Goal: Information Seeking & Learning: Learn about a topic

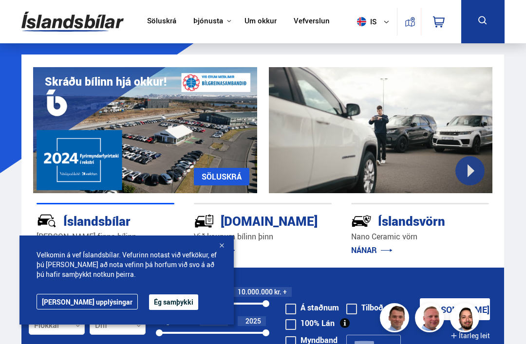
click at [149, 300] on button "Ég samþykki" at bounding box center [173, 302] width 49 height 16
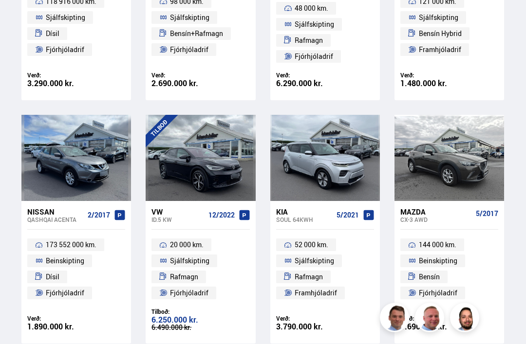
scroll to position [555, 0]
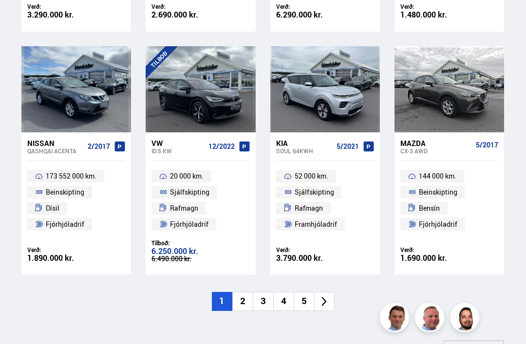
click at [243, 300] on li "2" at bounding box center [242, 301] width 20 height 19
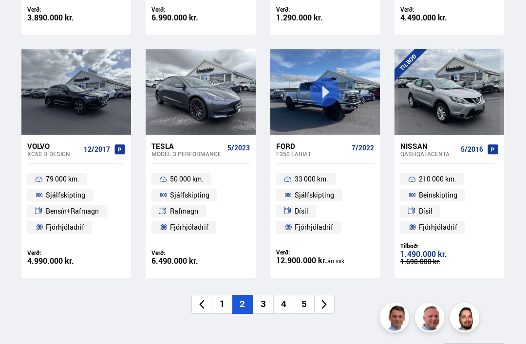
scroll to position [617, 0]
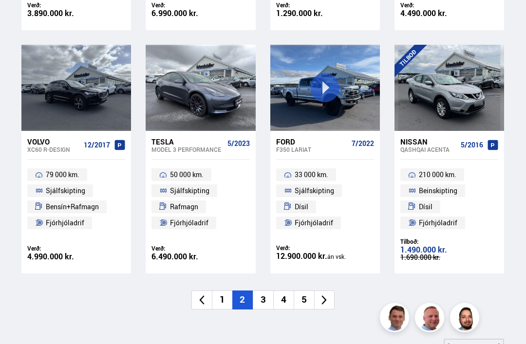
click at [264, 296] on li "3" at bounding box center [263, 300] width 20 height 19
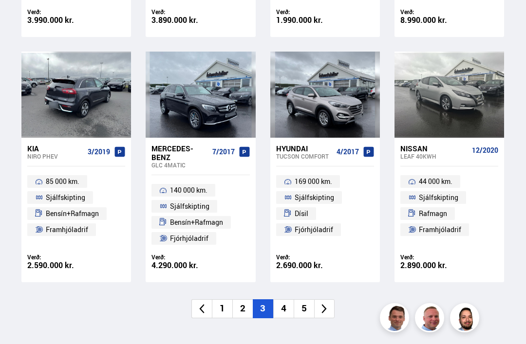
click at [67, 95] on div at bounding box center [76, 95] width 22 height 86
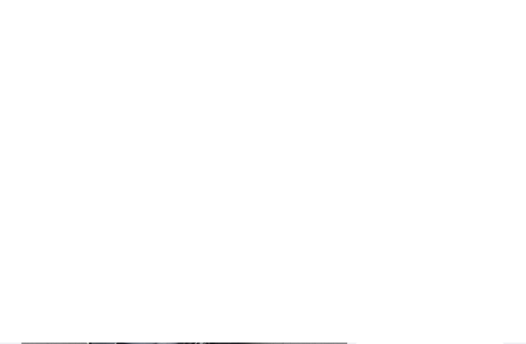
scroll to position [2612, 0]
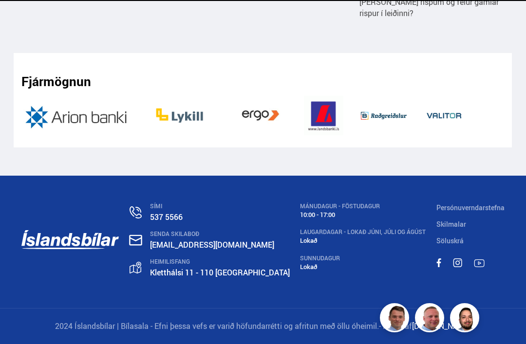
scroll to position [618, 0]
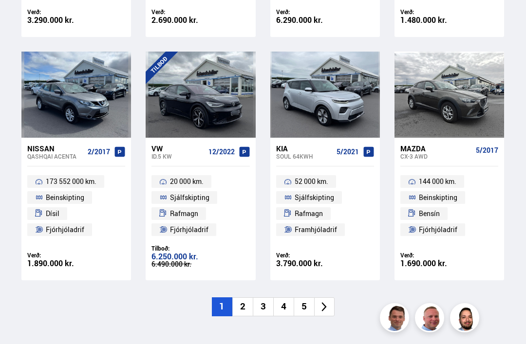
click at [305, 308] on li "5" at bounding box center [303, 306] width 20 height 19
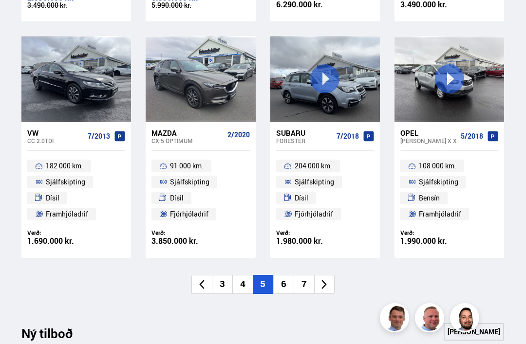
scroll to position [645, 0]
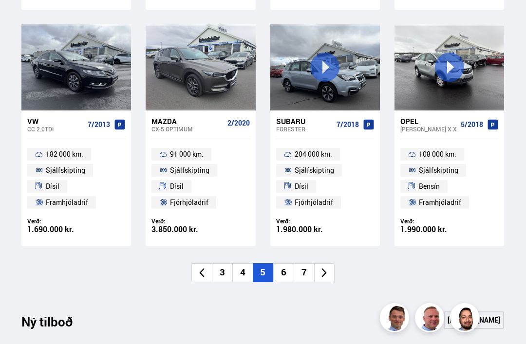
click at [284, 272] on li "6" at bounding box center [283, 272] width 20 height 19
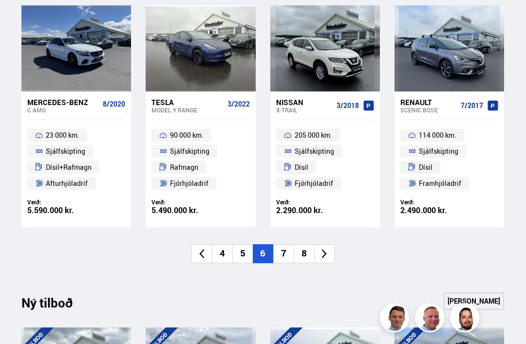
scroll to position [662, 0]
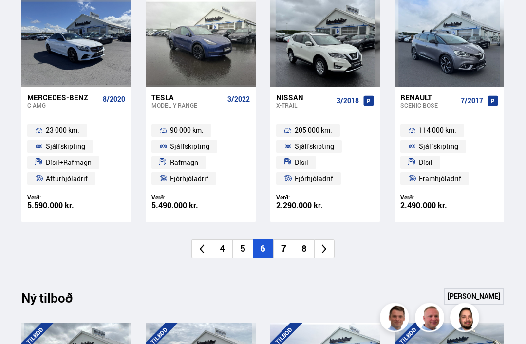
click at [283, 254] on li "7" at bounding box center [283, 249] width 20 height 19
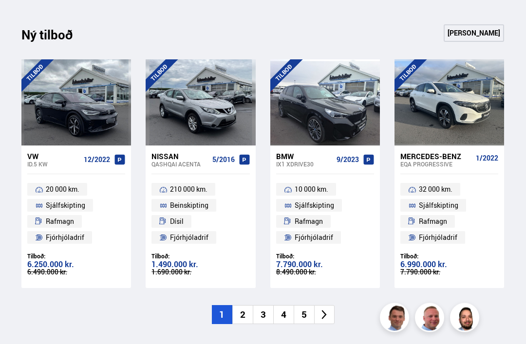
scroll to position [939, 0]
click at [246, 313] on li "2" at bounding box center [242, 314] width 20 height 19
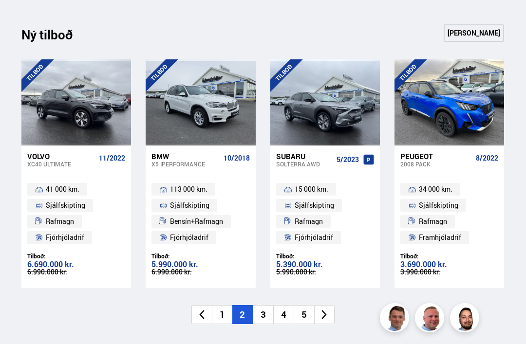
click at [262, 312] on li "3" at bounding box center [263, 314] width 20 height 19
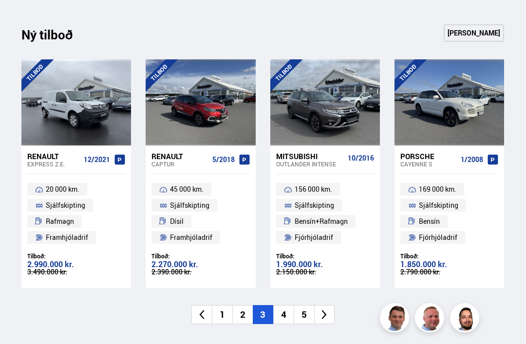
click at [281, 312] on li "4" at bounding box center [283, 314] width 20 height 19
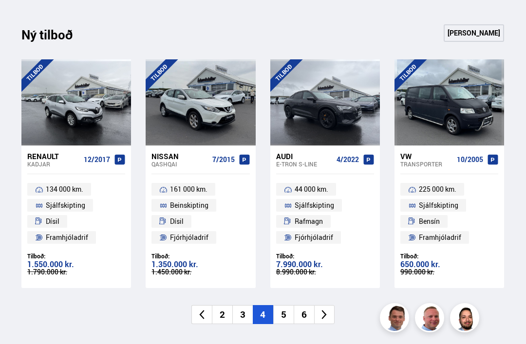
click at [301, 318] on li "6" at bounding box center [303, 314] width 20 height 19
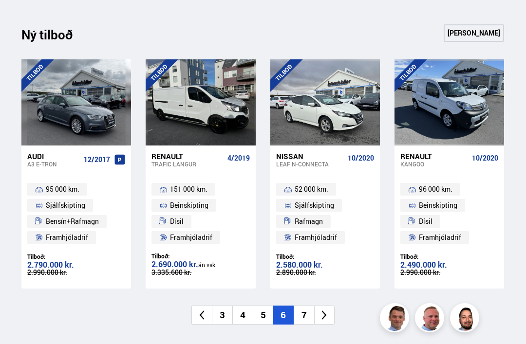
click at [304, 314] on li "7" at bounding box center [303, 315] width 20 height 19
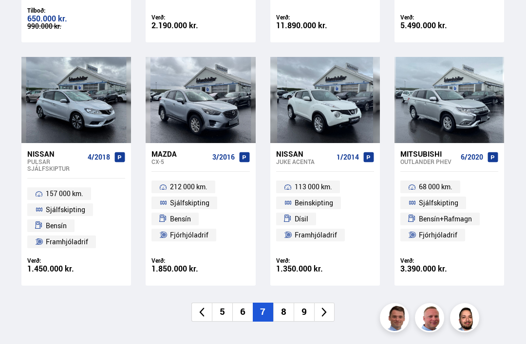
scroll to position [615, 0]
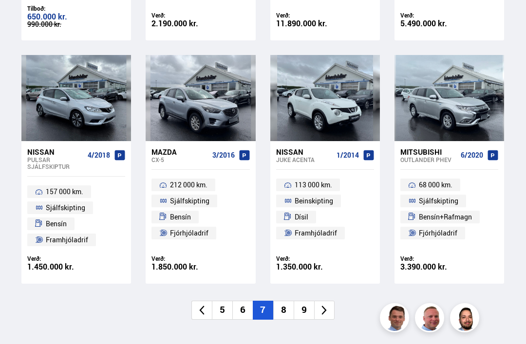
click at [279, 303] on li "8" at bounding box center [283, 310] width 20 height 19
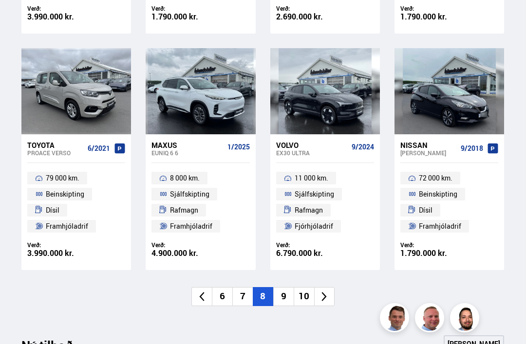
click at [282, 295] on li "9" at bounding box center [283, 296] width 20 height 19
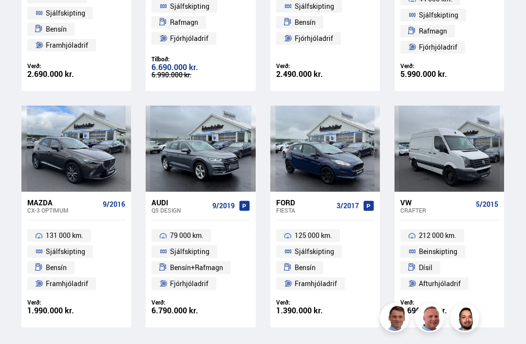
scroll to position [570, 0]
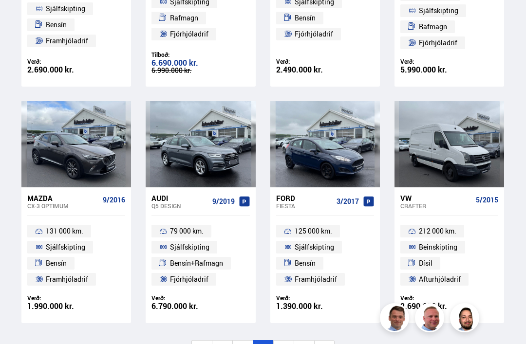
click at [284, 344] on li "10" at bounding box center [283, 349] width 20 height 19
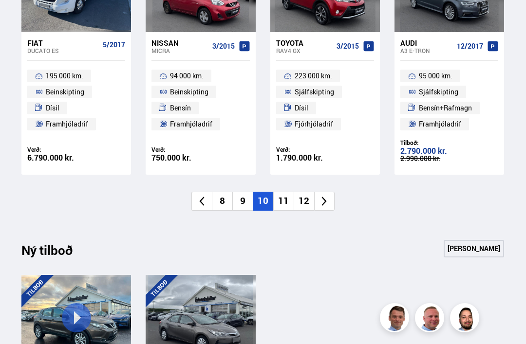
scroll to position [709, 0]
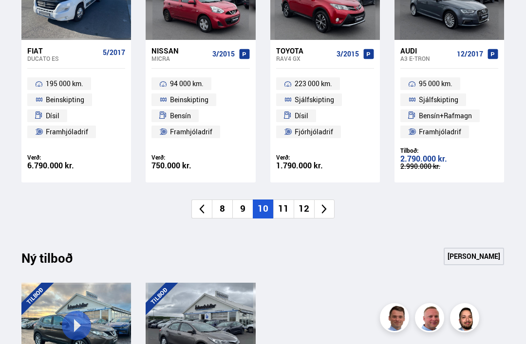
click at [285, 207] on li "11" at bounding box center [283, 208] width 20 height 19
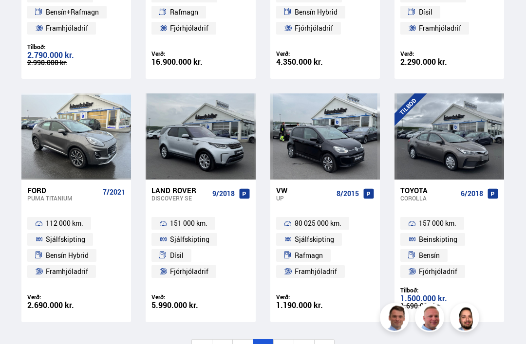
scroll to position [588, 0]
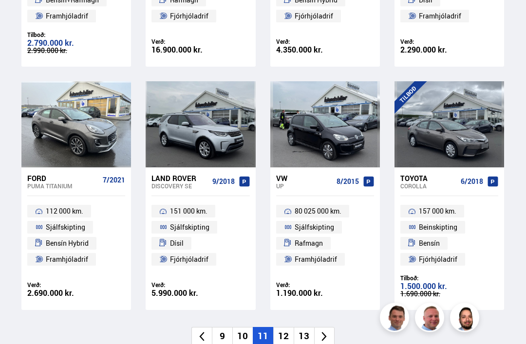
click at [284, 341] on li "12" at bounding box center [283, 336] width 20 height 19
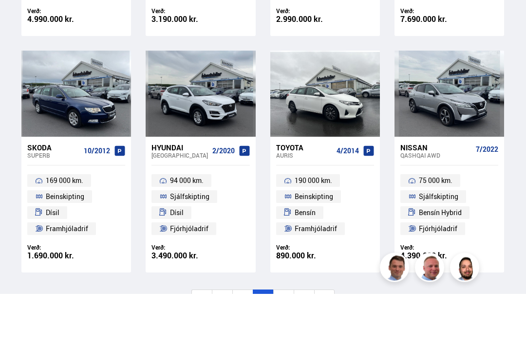
scroll to position [645, 0]
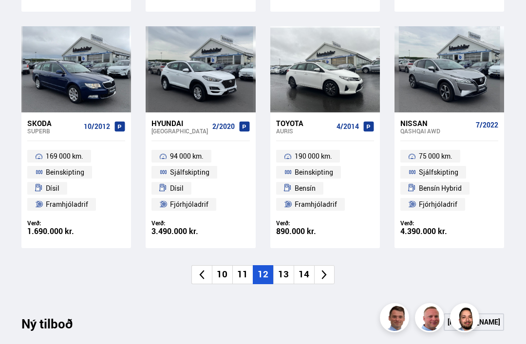
click at [290, 280] on li "13" at bounding box center [283, 274] width 20 height 19
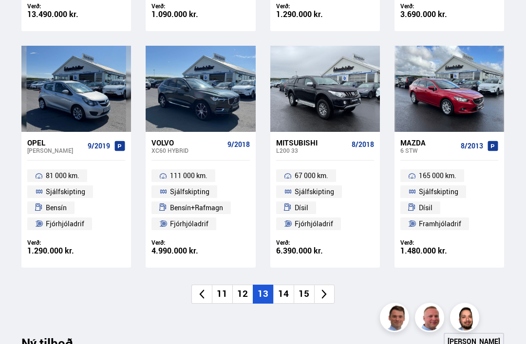
scroll to position [641, 0]
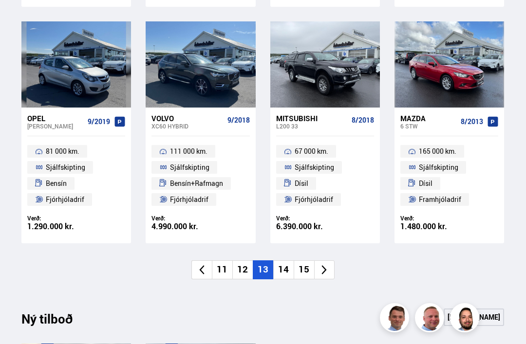
click at [283, 268] on li "14" at bounding box center [283, 269] width 20 height 19
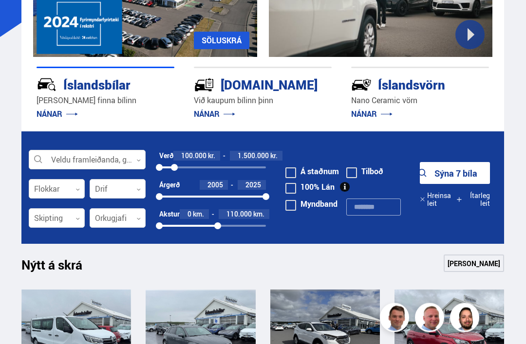
scroll to position [136, 0]
click at [457, 170] on button "Sýna 7 bíla" at bounding box center [454, 173] width 70 height 22
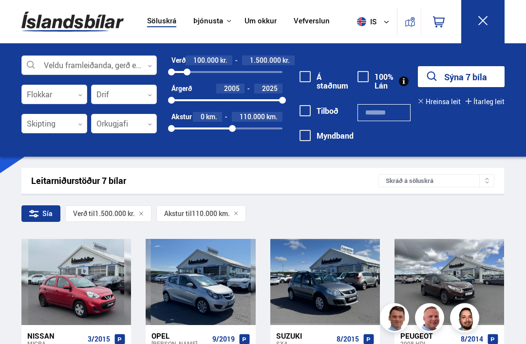
click at [18, 27] on div "Söluskrá Þjónusta Íslandsbílar [DOMAIN_NAME] Íslandsvörn Leiðbeiningar Um okkur…" at bounding box center [263, 21] width 498 height 43
click at [507, 147] on div "Veldu framleiðanda, gerð eða eiginleika 0 Flokkar 0 Drif 0 Skipting 0 Orkugjafi…" at bounding box center [263, 104] width 498 height 99
click at [400, 83] on rect at bounding box center [404, 81] width 10 height 10
click at [474, 127] on div "Veldu framleiðanda, gerð eða eiginleika 0 Flokkar 0 Drif 0 Skipting 0 Orkugjafi…" at bounding box center [263, 104] width 498 height 99
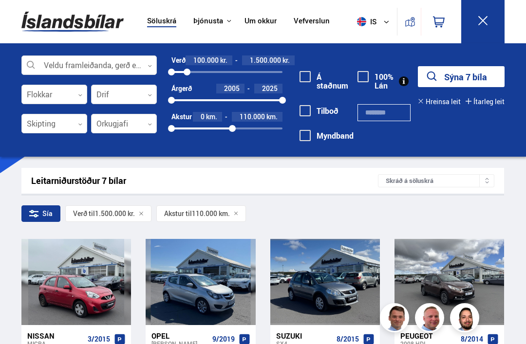
click at [483, 74] on button "Sýna 7 bíla" at bounding box center [460, 76] width 87 height 21
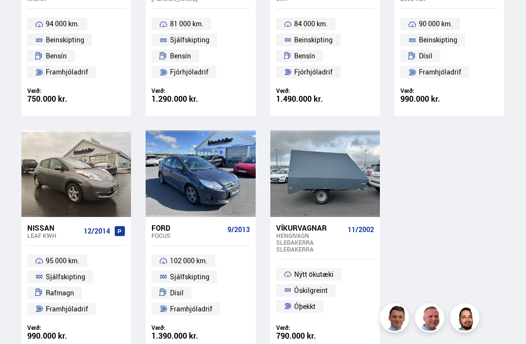
scroll to position [234, 0]
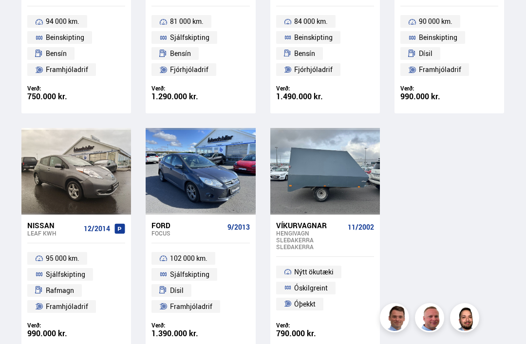
click at [162, 226] on div "Ford" at bounding box center [187, 225] width 72 height 9
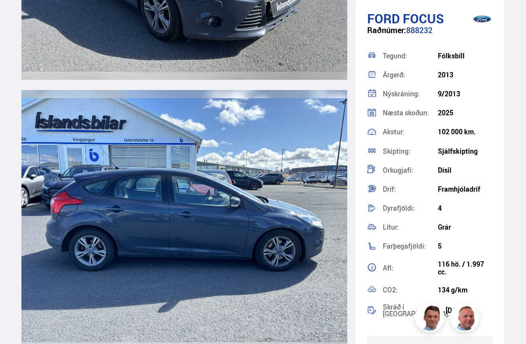
scroll to position [1212, 0]
